Goal: Transaction & Acquisition: Purchase product/service

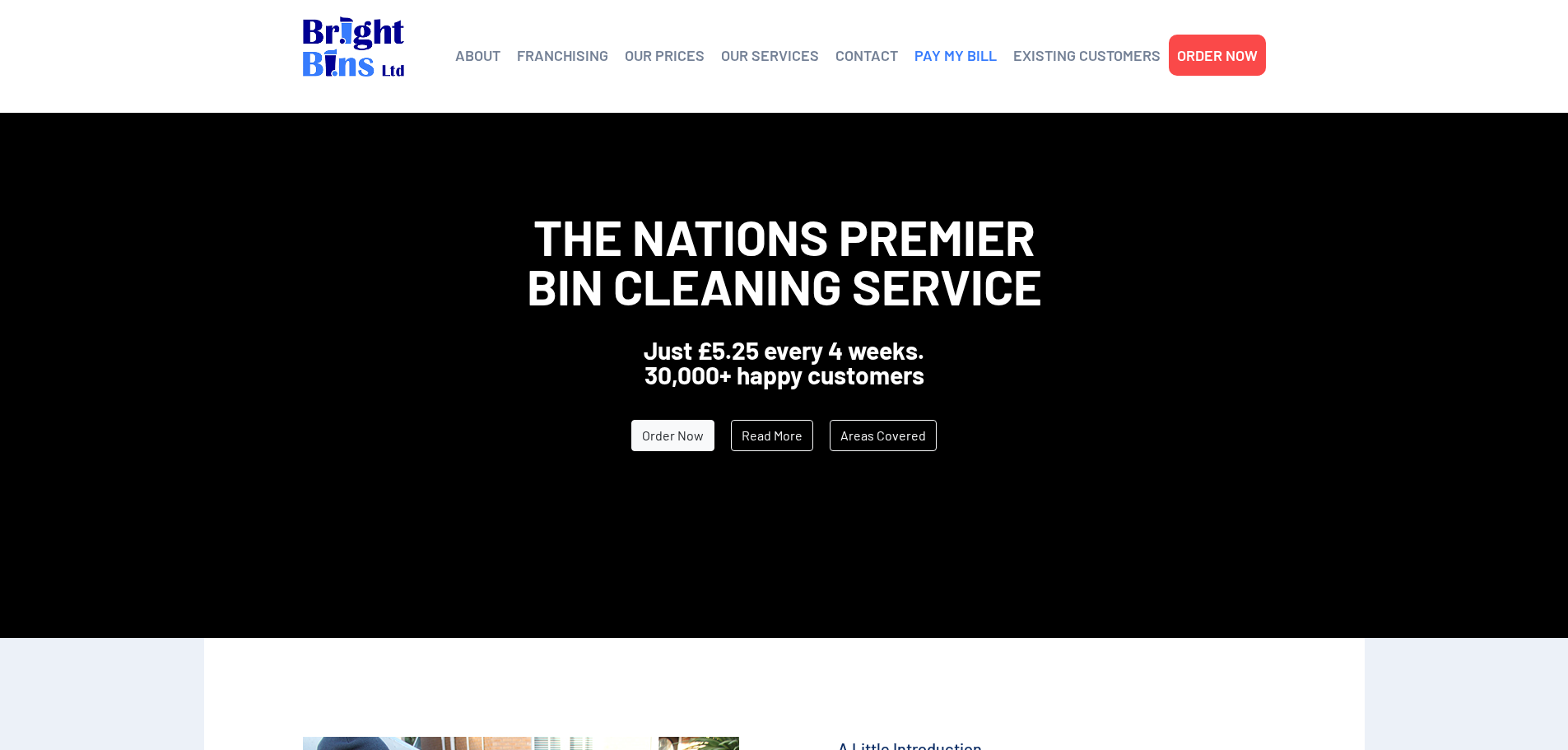
click at [957, 57] on link "PAY MY BILL" at bounding box center [956, 55] width 83 height 25
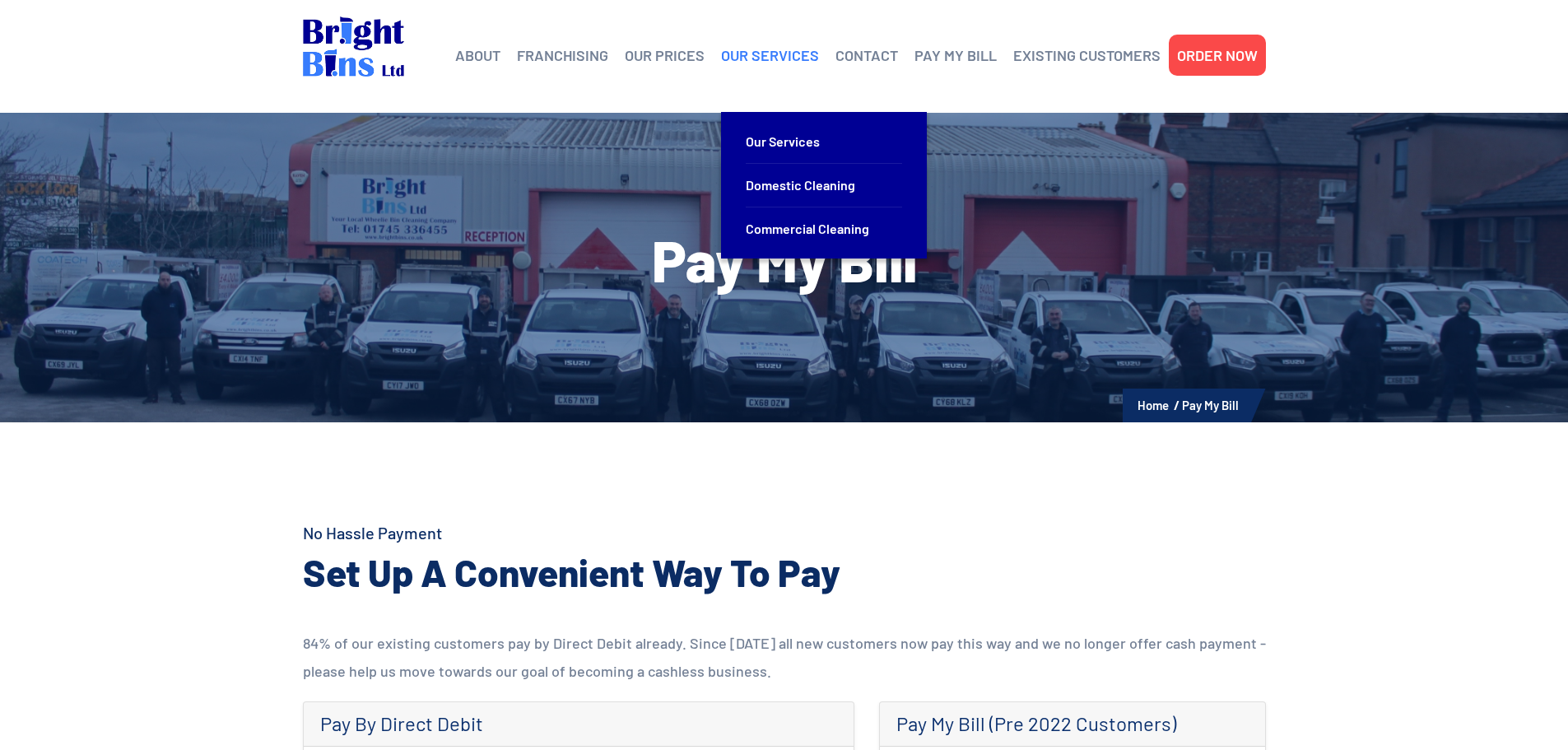
click at [800, 57] on link "OUR SERVICES" at bounding box center [770, 55] width 98 height 25
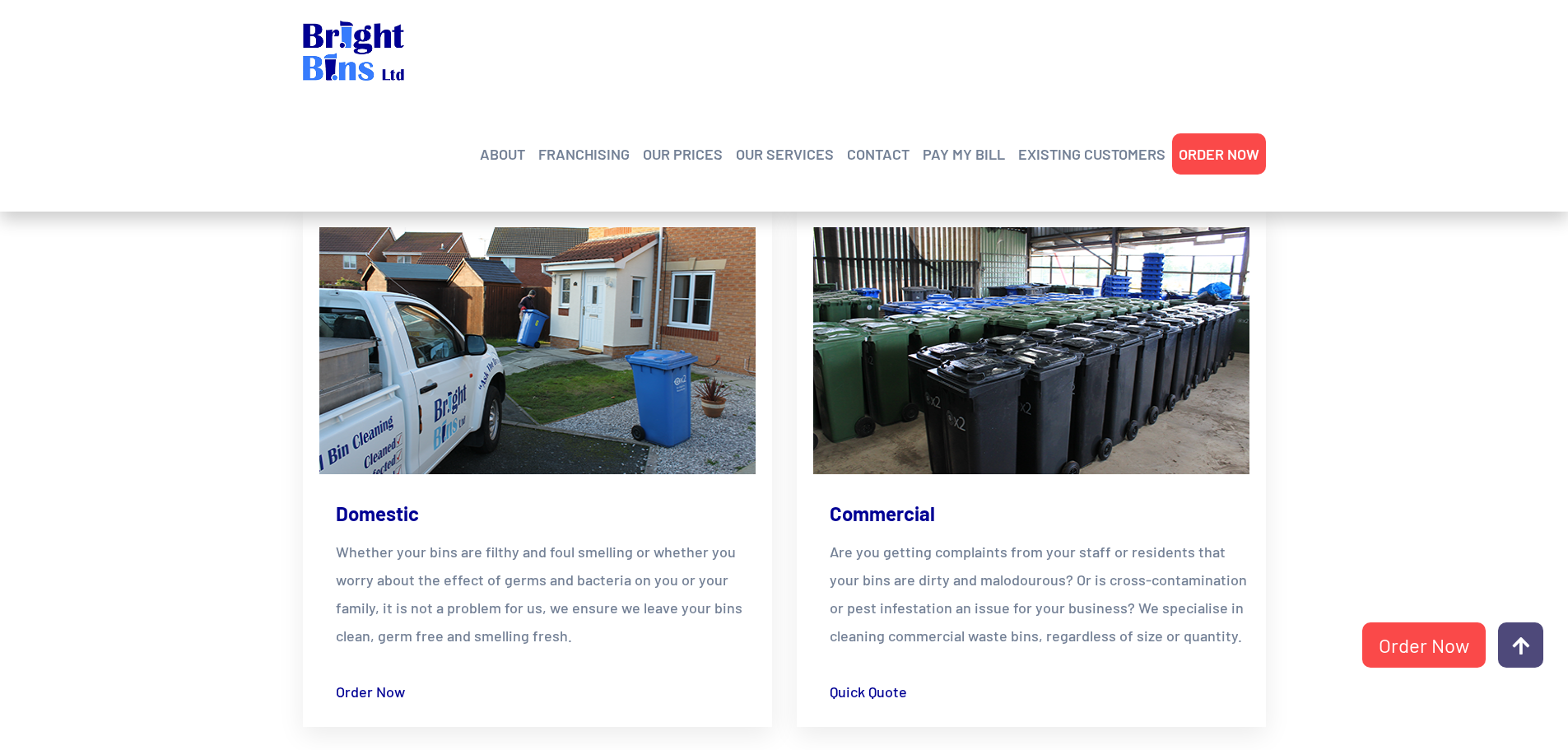
scroll to position [494, 0]
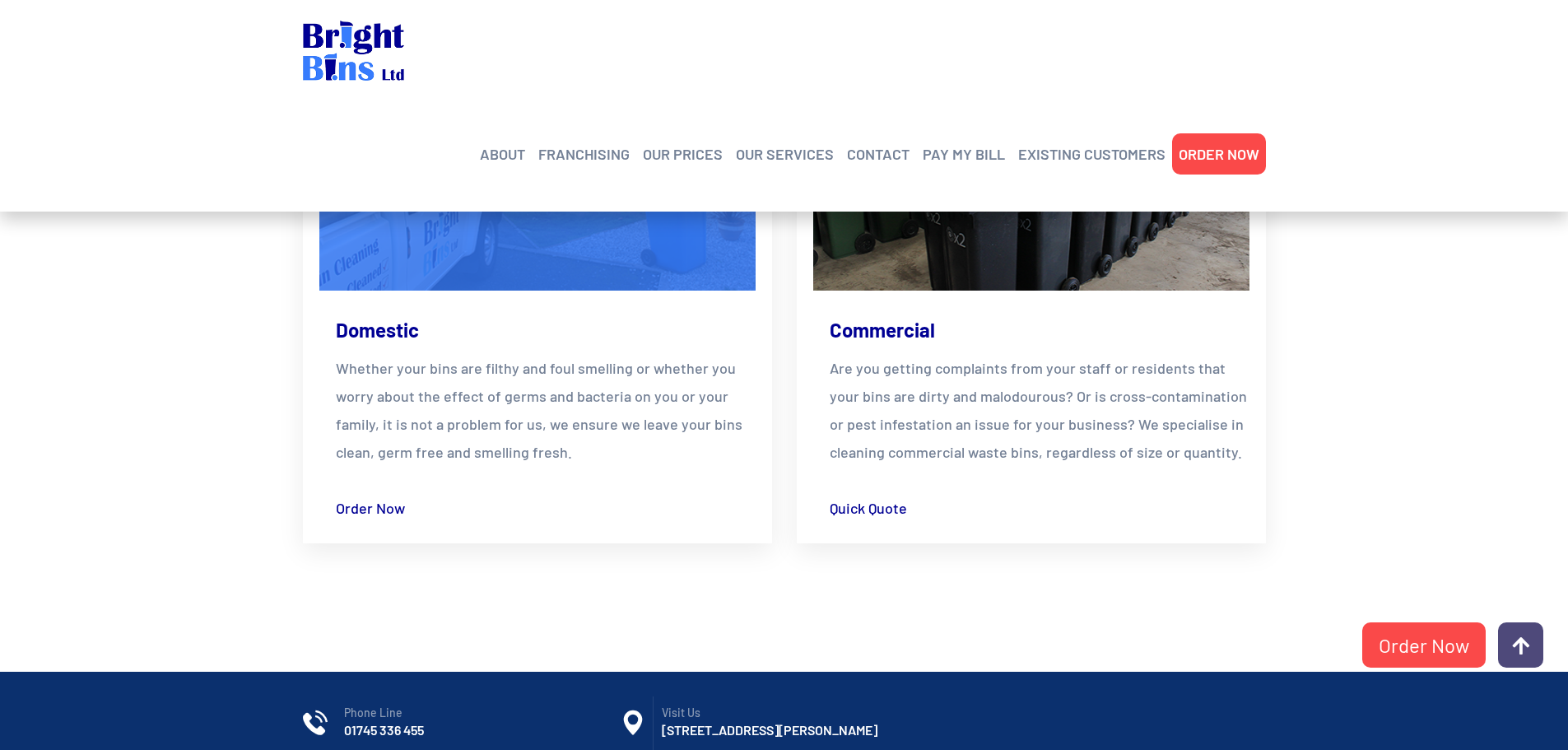
click at [569, 260] on img at bounding box center [536, 167] width 480 height 271
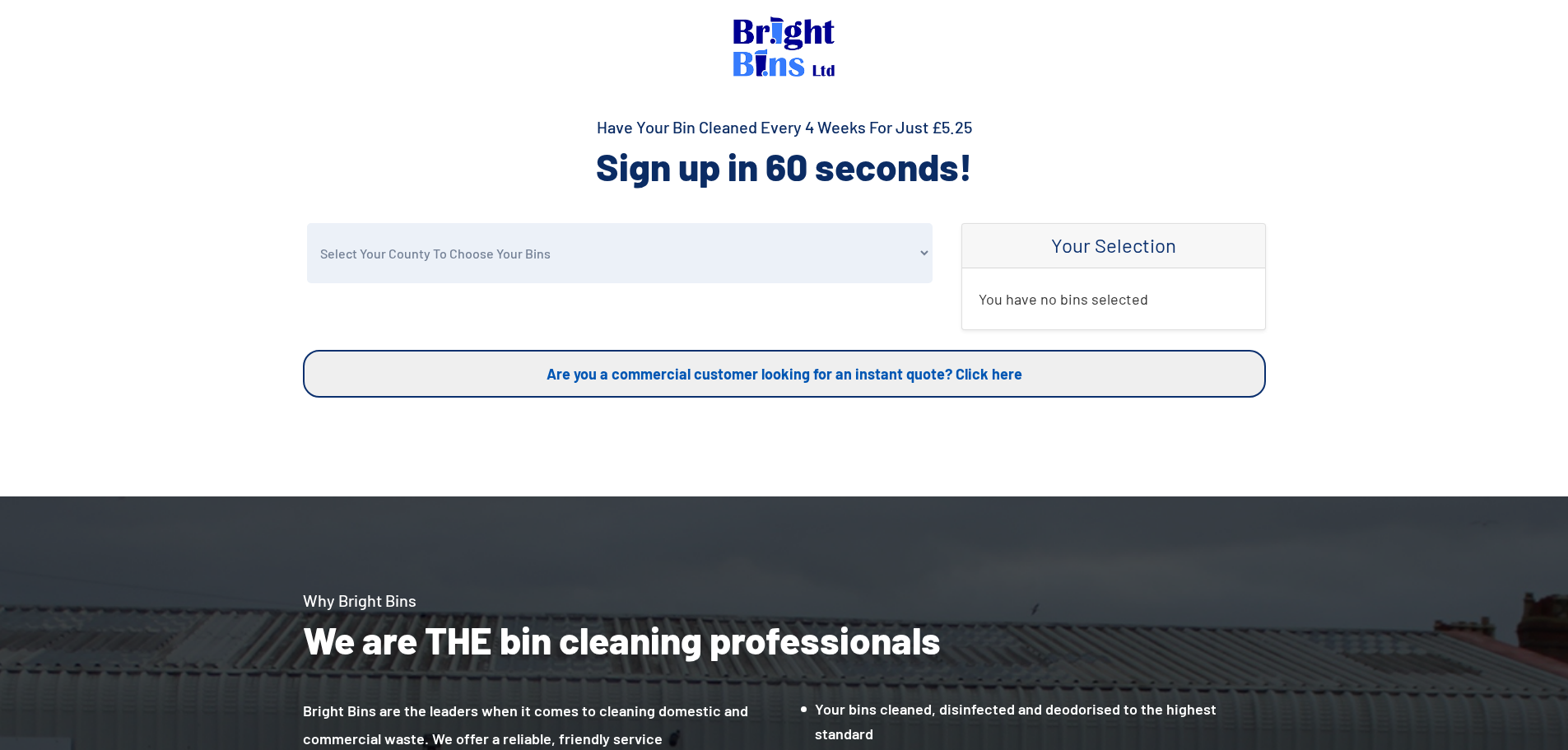
click at [804, 375] on link "Are you a commercial customer looking for an instant quote? Click here" at bounding box center [784, 373] width 963 height 47
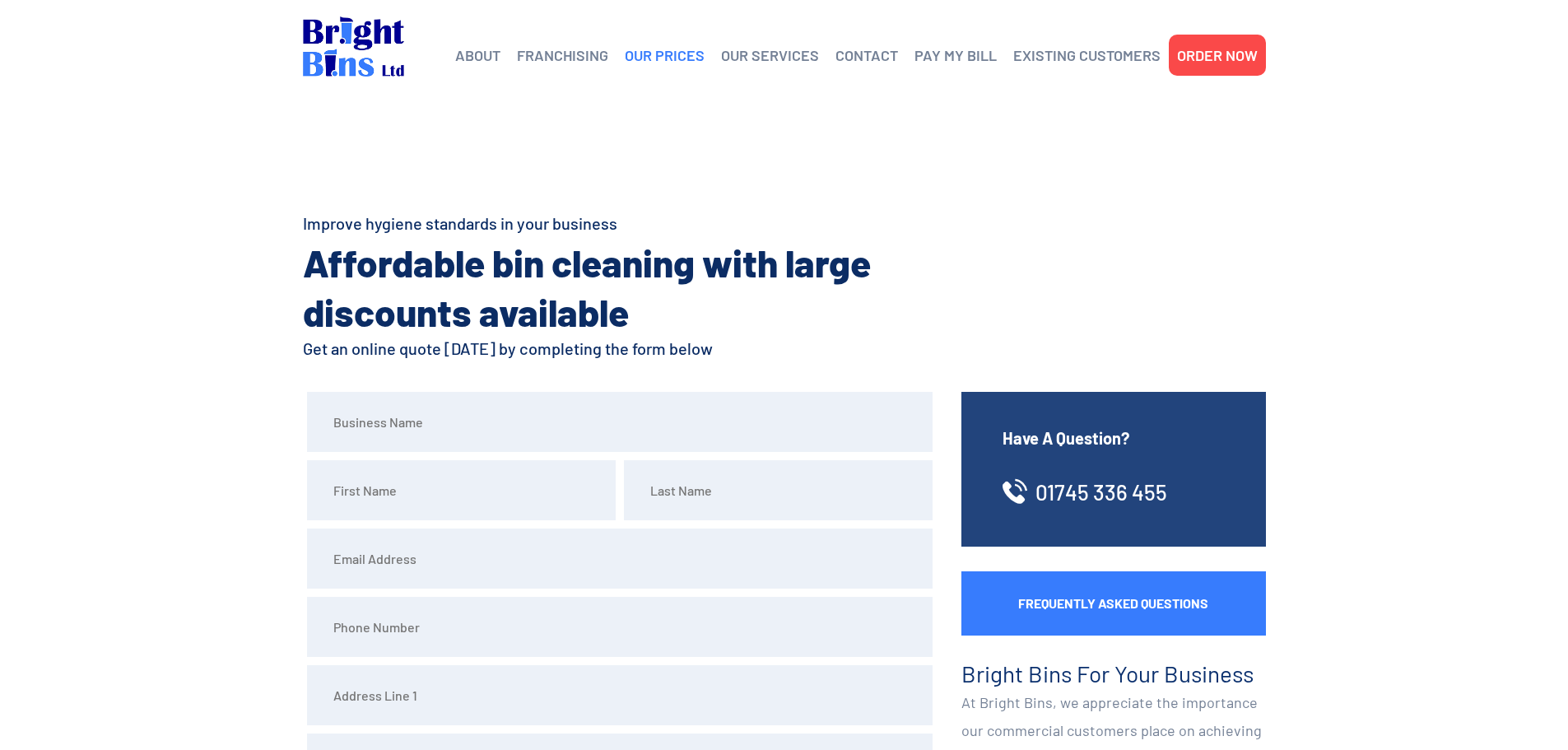
click at [658, 58] on link "OUR PRICES" at bounding box center [665, 55] width 80 height 25
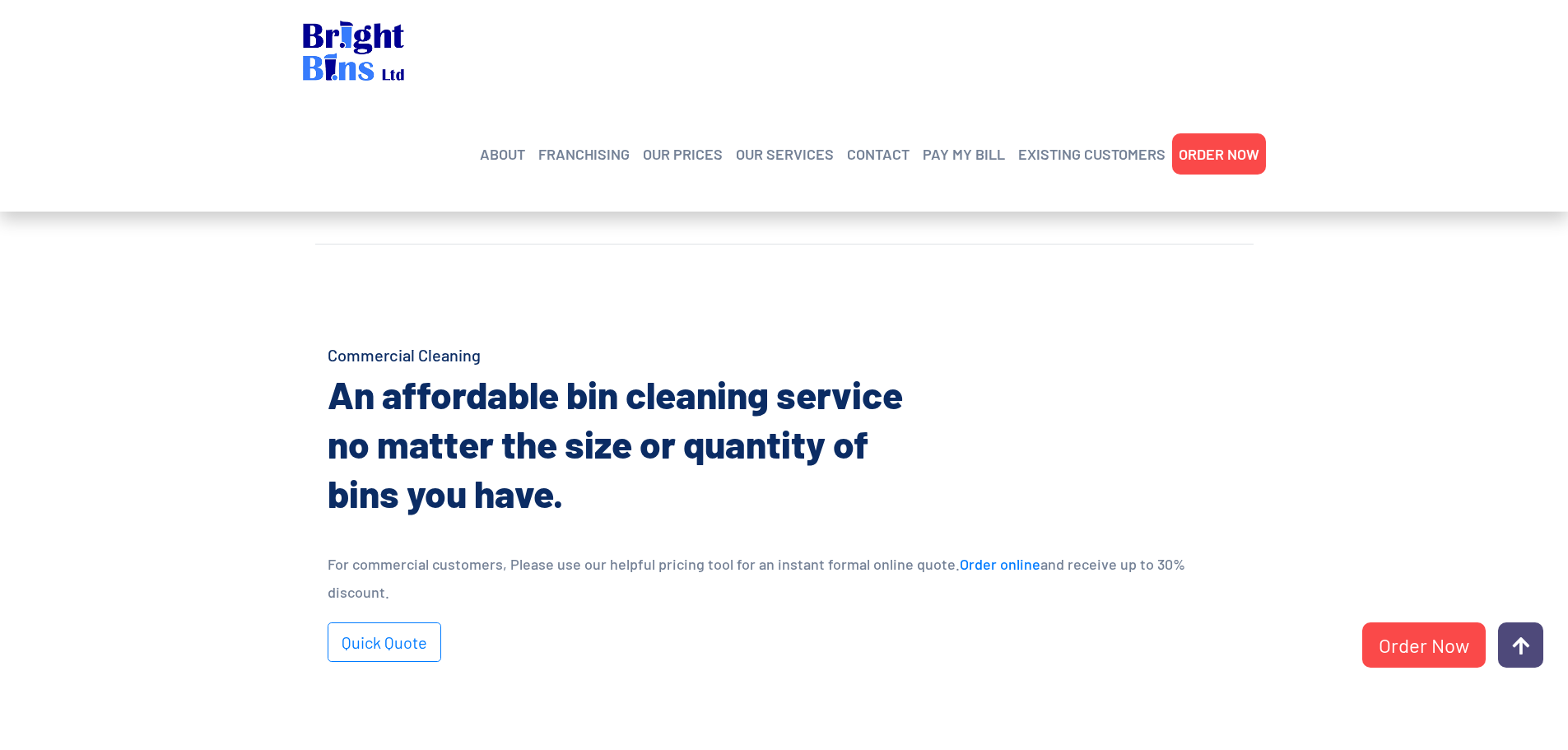
scroll to position [659, 0]
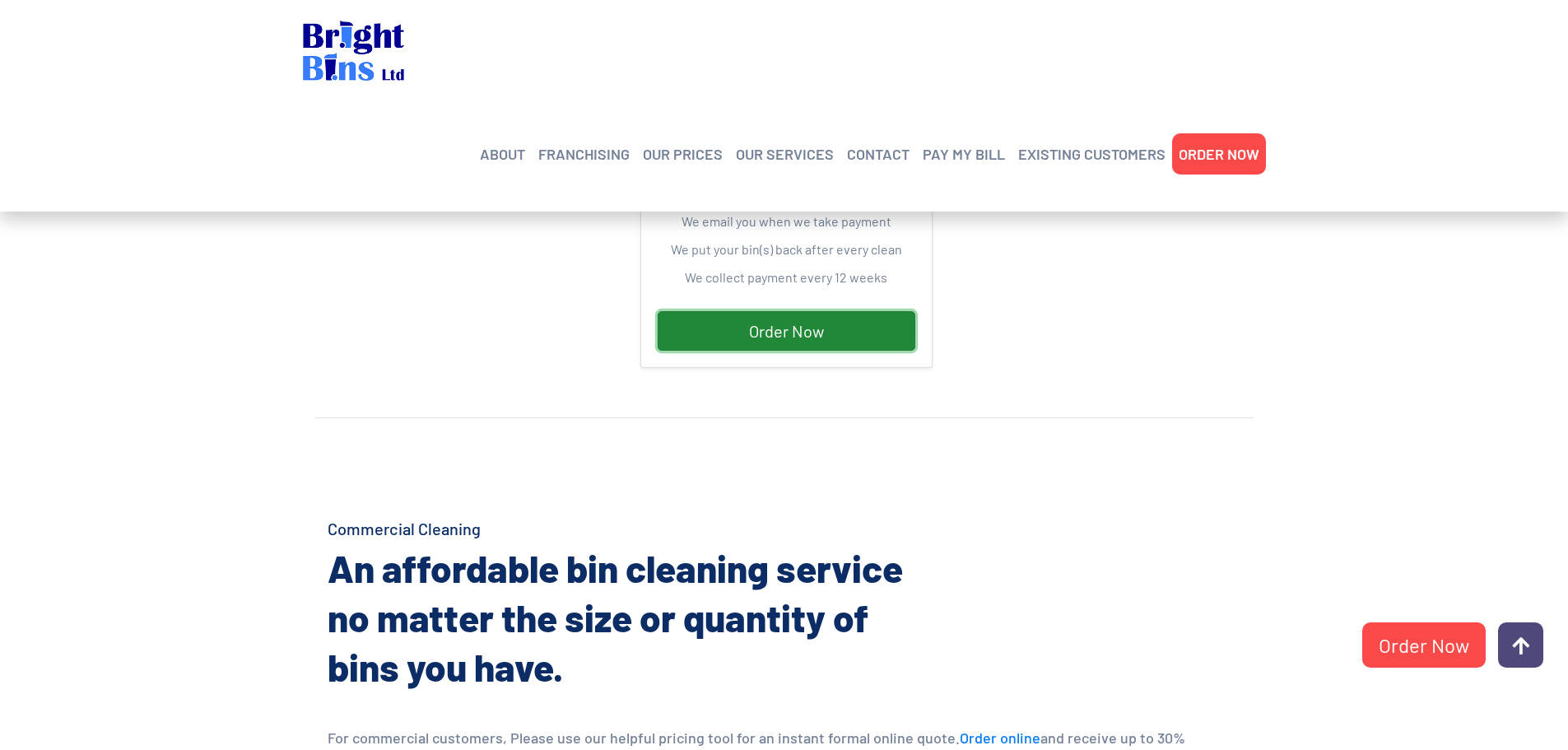
click at [832, 320] on link "Order Now" at bounding box center [786, 330] width 257 height 40
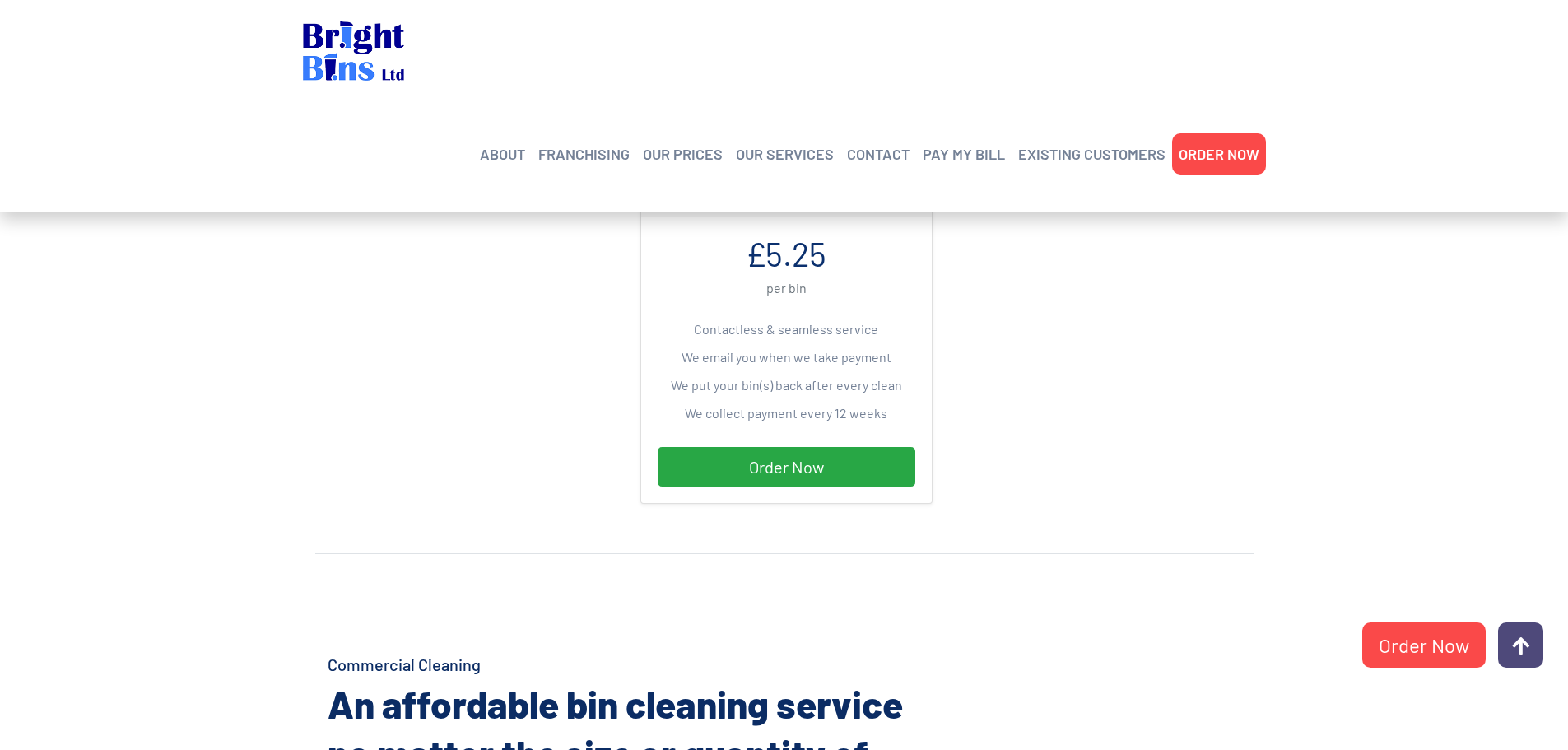
scroll to position [494, 0]
